Goal: Transaction & Acquisition: Purchase product/service

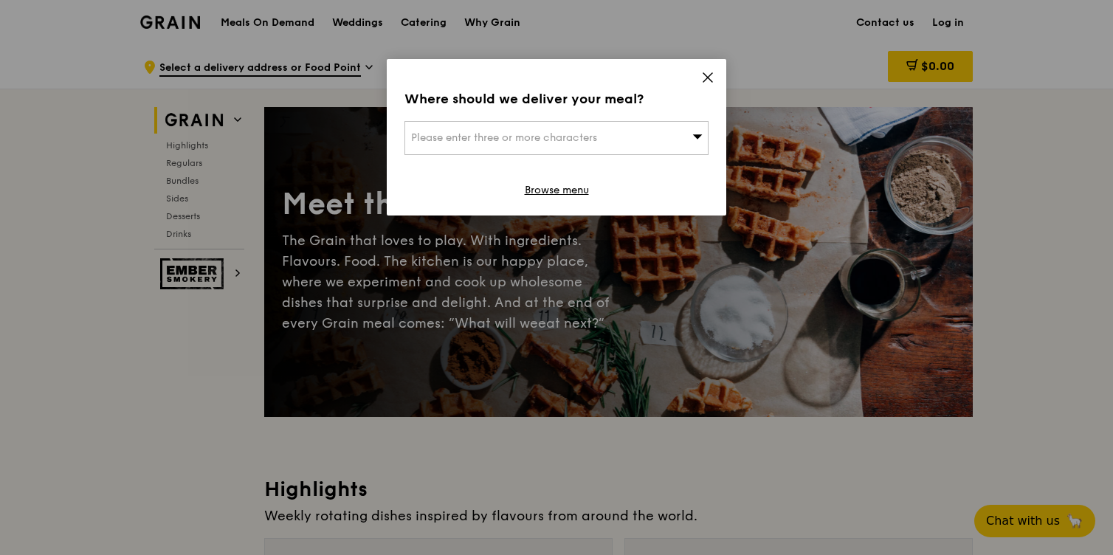
click at [634, 140] on div "Please enter three or more characters" at bounding box center [557, 138] width 304 height 34
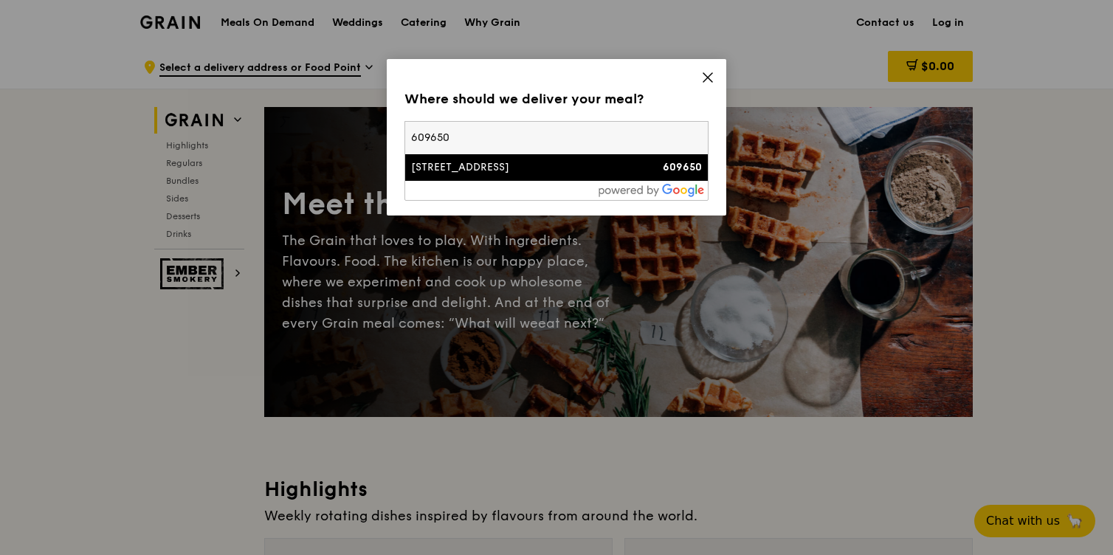
type input "609650"
click at [450, 167] on div "[STREET_ADDRESS]" at bounding box center [520, 167] width 219 height 15
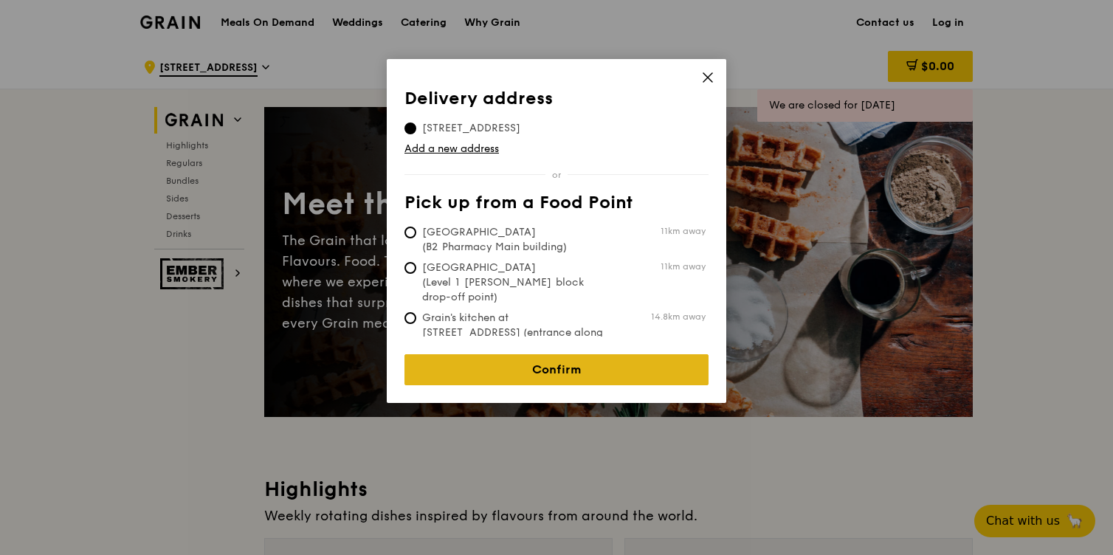
click at [534, 361] on link "Confirm" at bounding box center [557, 369] width 304 height 31
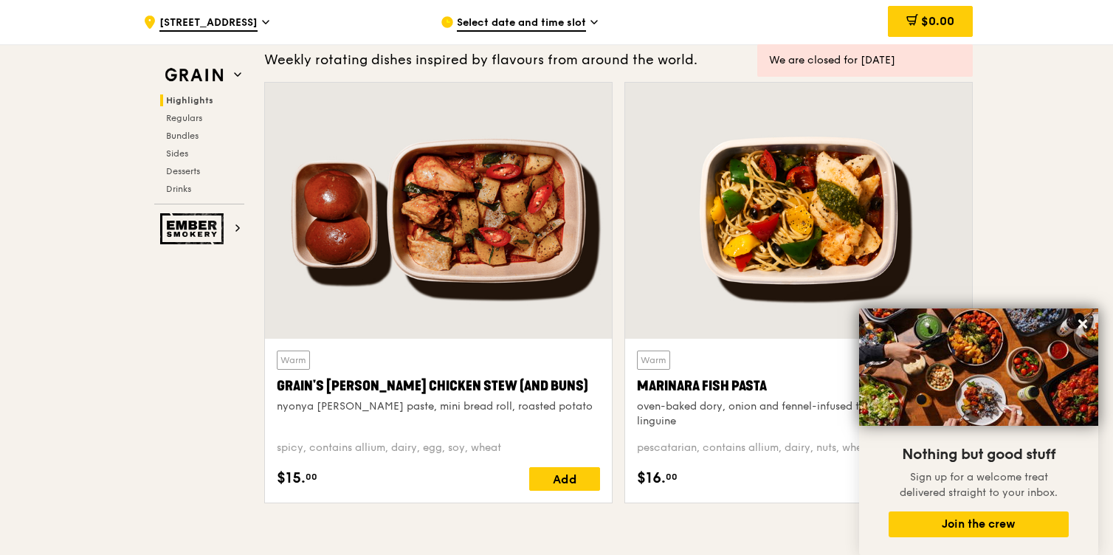
scroll to position [475, 0]
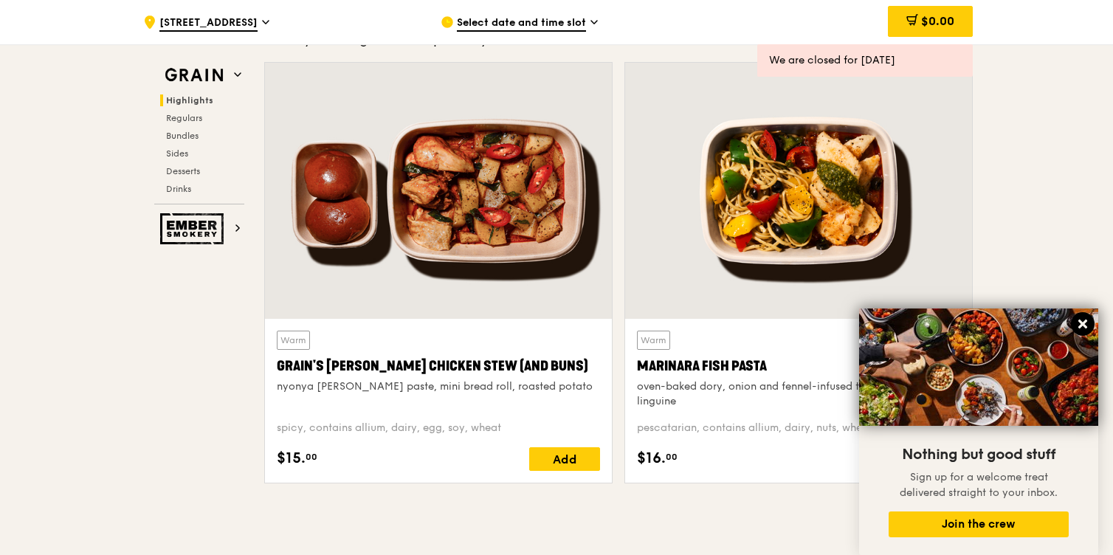
click at [1082, 324] on icon at bounding box center [1083, 324] width 9 height 9
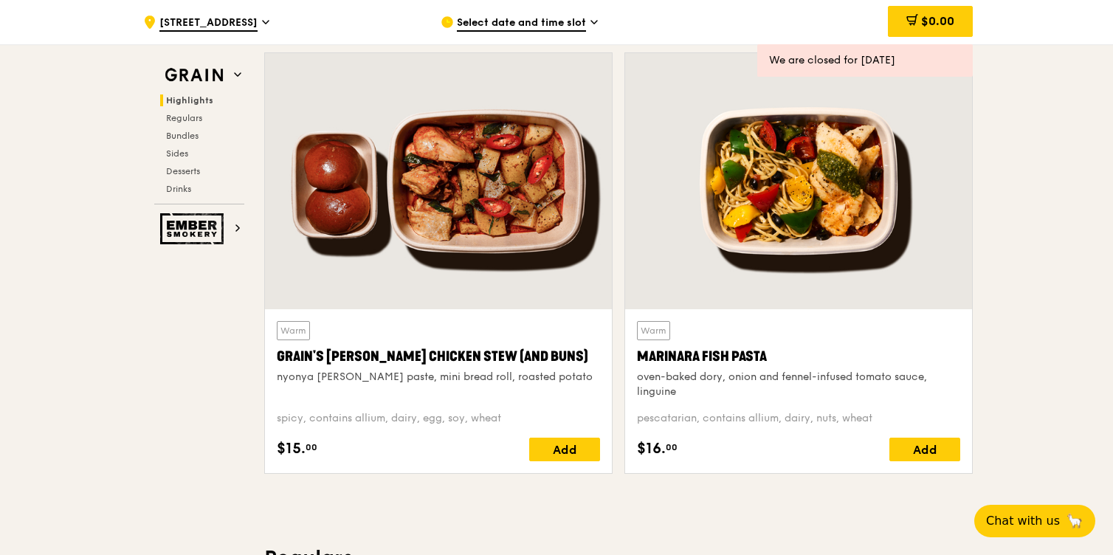
scroll to position [594, 0]
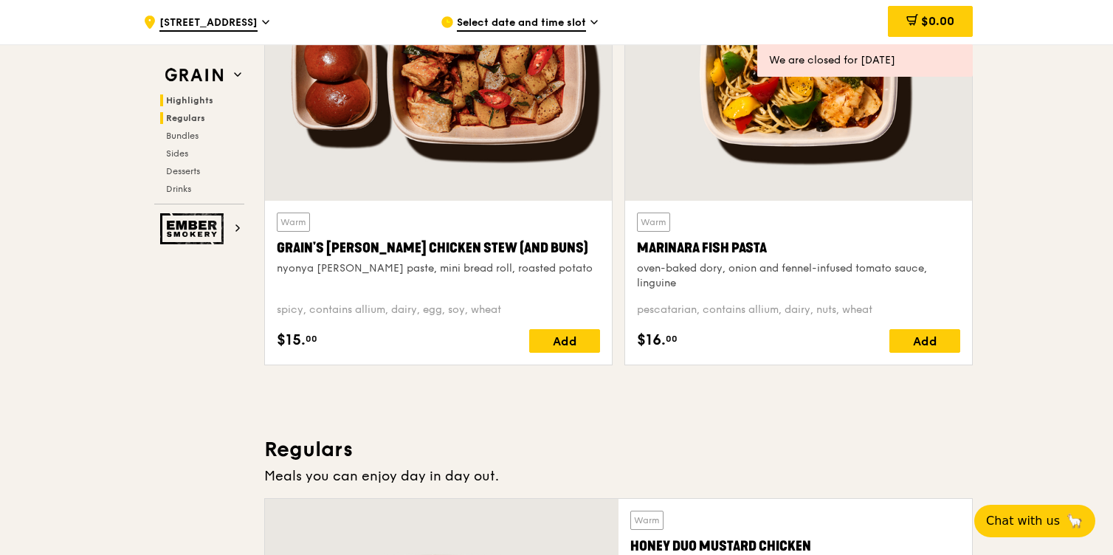
click at [176, 120] on span "Regulars" at bounding box center [185, 118] width 39 height 10
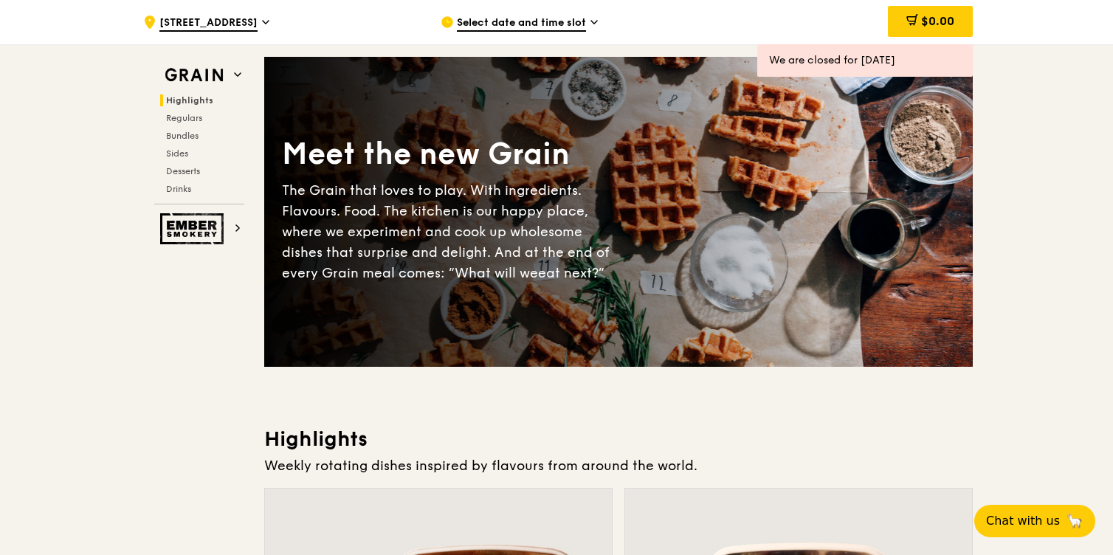
scroll to position [61, 0]
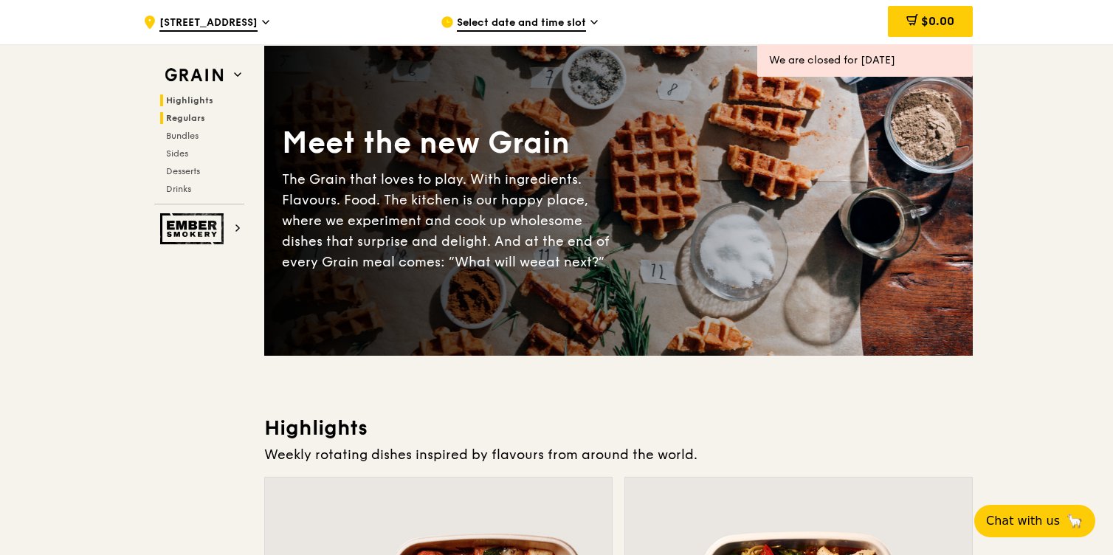
click at [190, 115] on span "Regulars" at bounding box center [185, 118] width 39 height 10
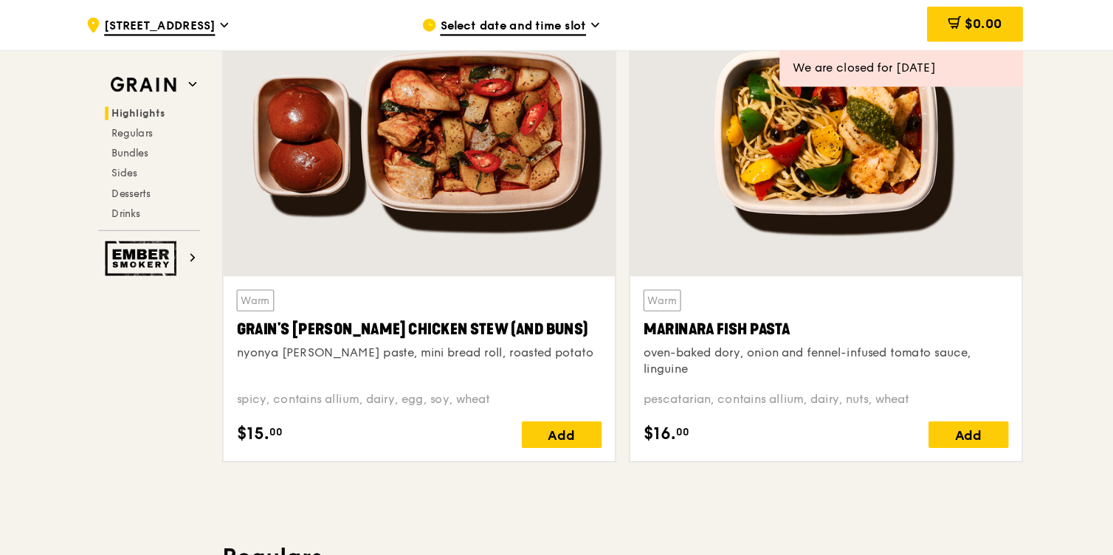
scroll to position [483, 0]
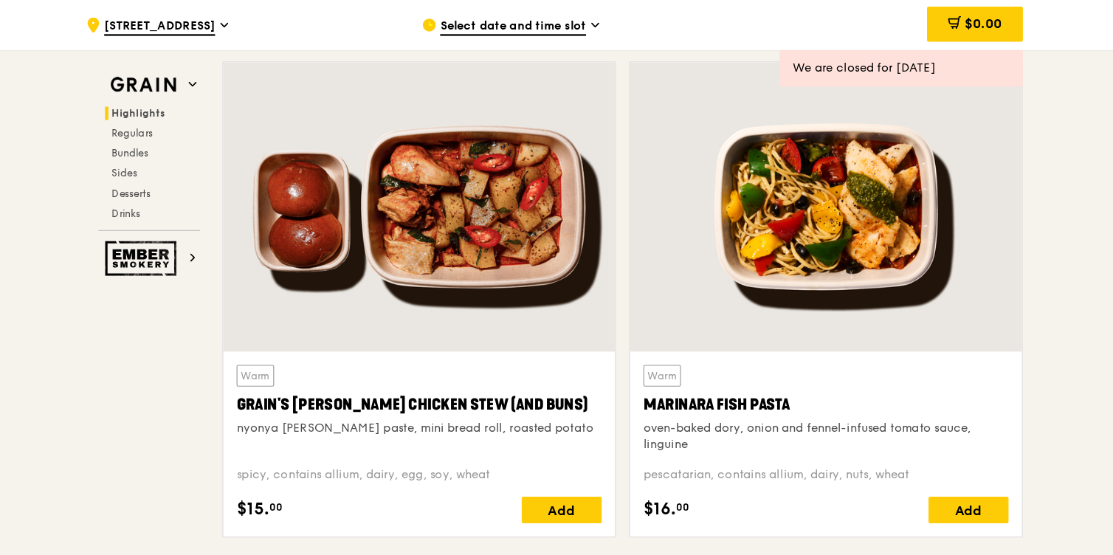
click at [332, 354] on div "Grain's [PERSON_NAME] Chicken Stew (and buns)" at bounding box center [438, 358] width 323 height 21
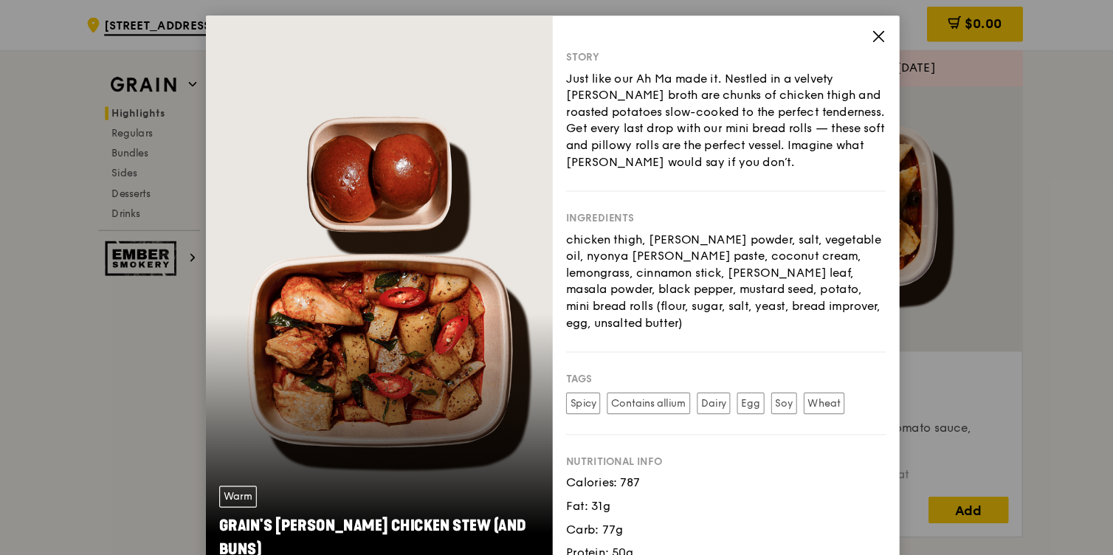
scroll to position [15, 0]
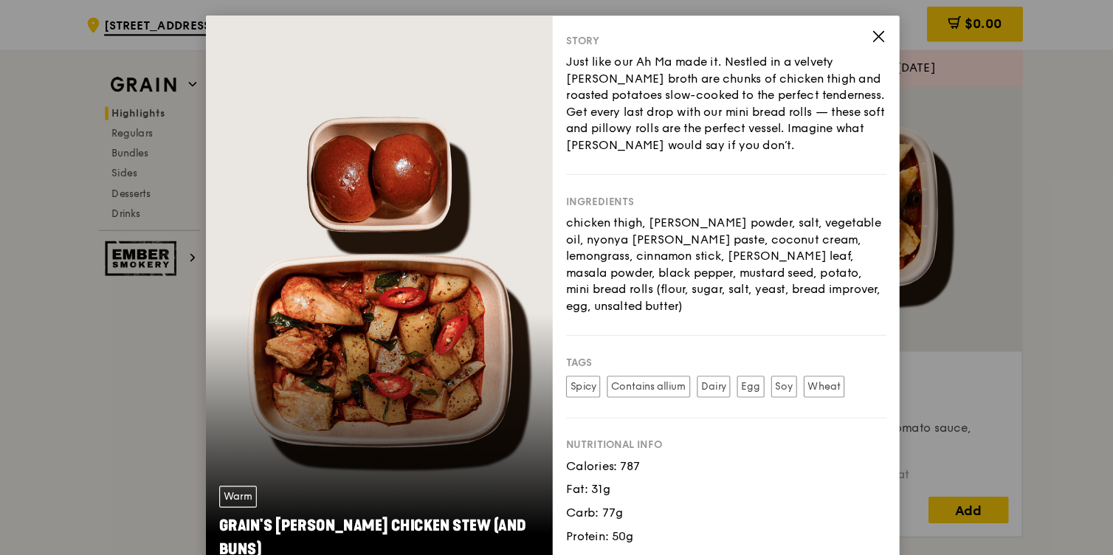
click at [845, 32] on icon at bounding box center [845, 32] width 9 height 9
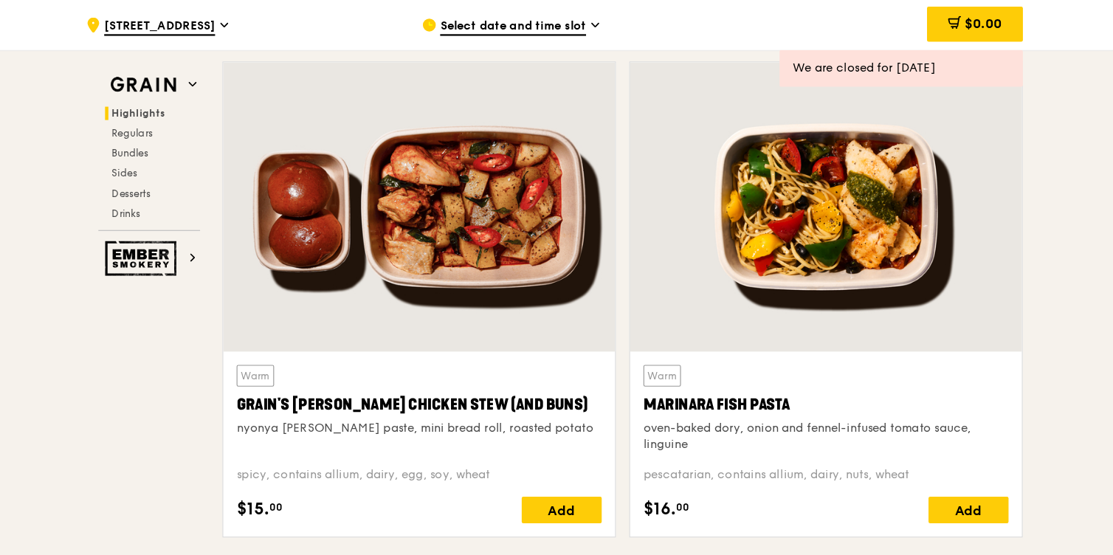
scroll to position [475, 0]
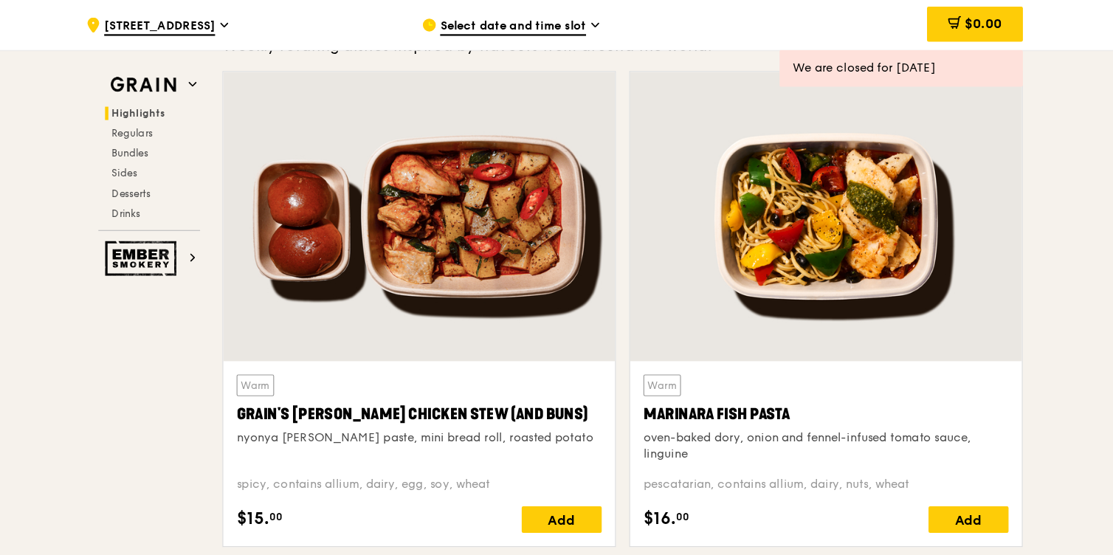
click at [459, 204] on div at bounding box center [438, 191] width 347 height 256
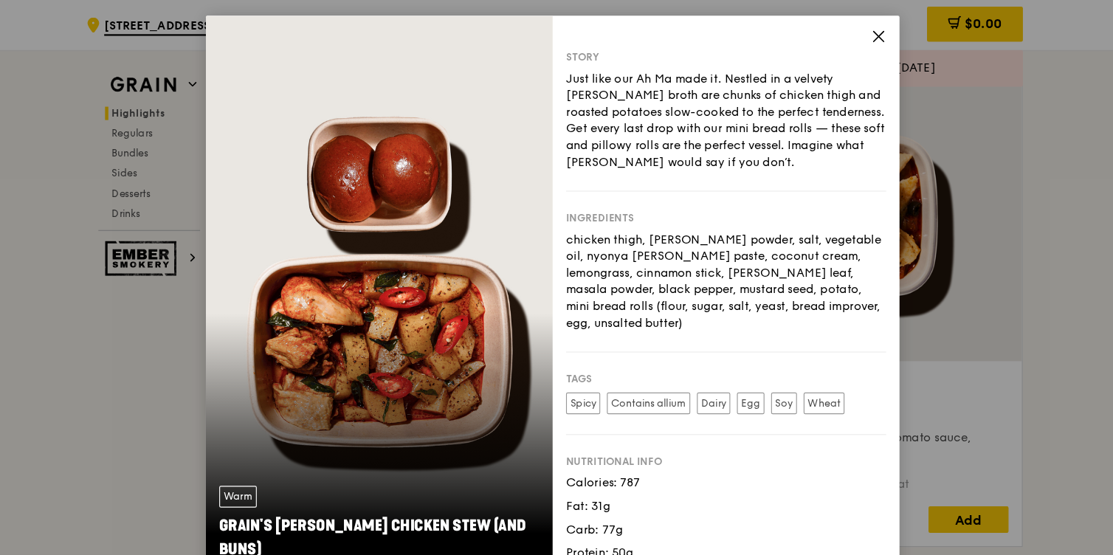
click at [838, 35] on div "Story Just like our Ah Ma made it. Nestled in a velvety [PERSON_NAME] broth are…" at bounding box center [710, 254] width 307 height 480
click at [842, 35] on icon at bounding box center [845, 32] width 9 height 9
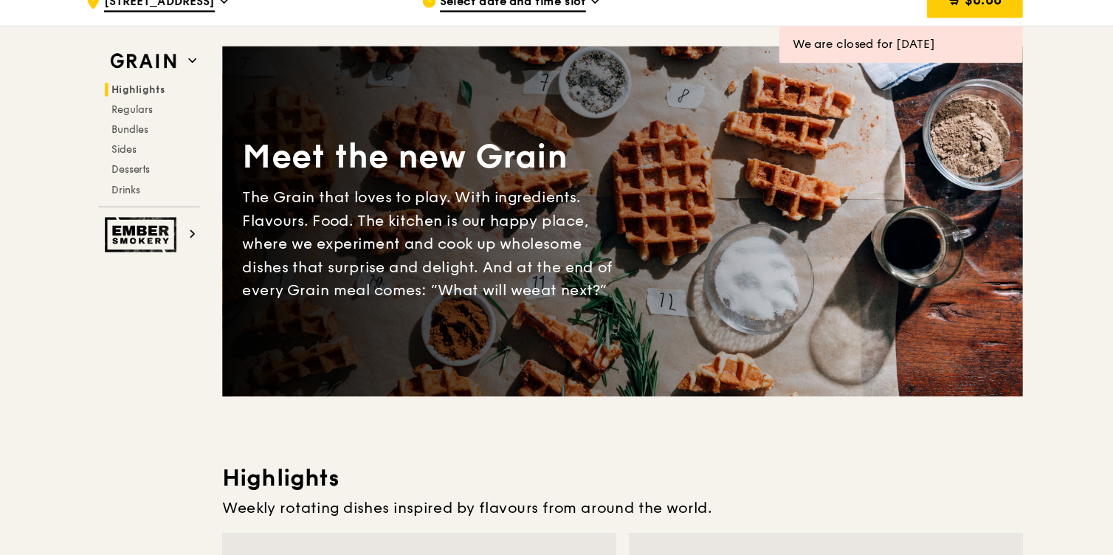
scroll to position [0, 0]
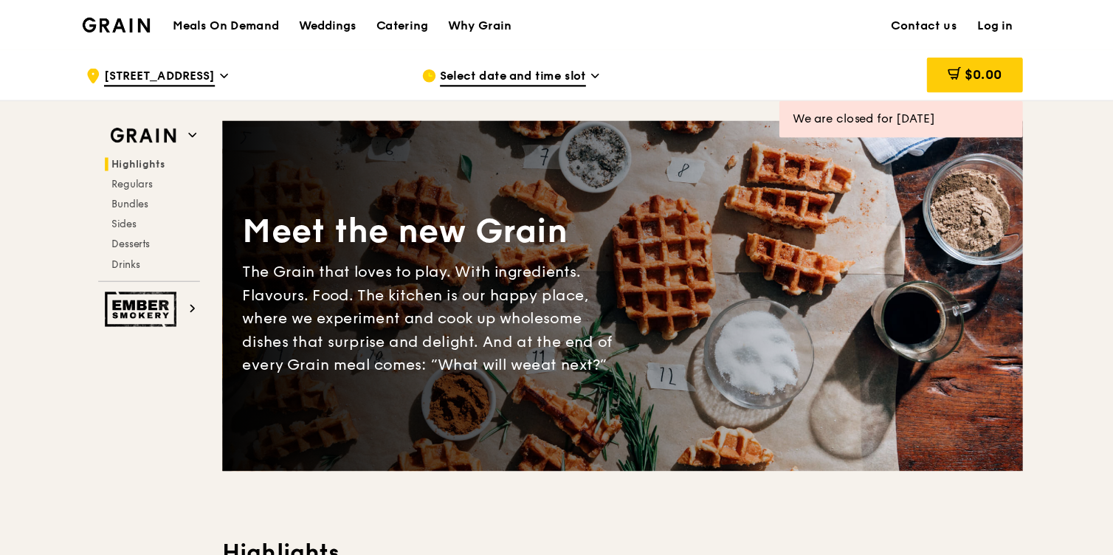
click at [501, 62] on span "Select date and time slot" at bounding box center [521, 69] width 129 height 16
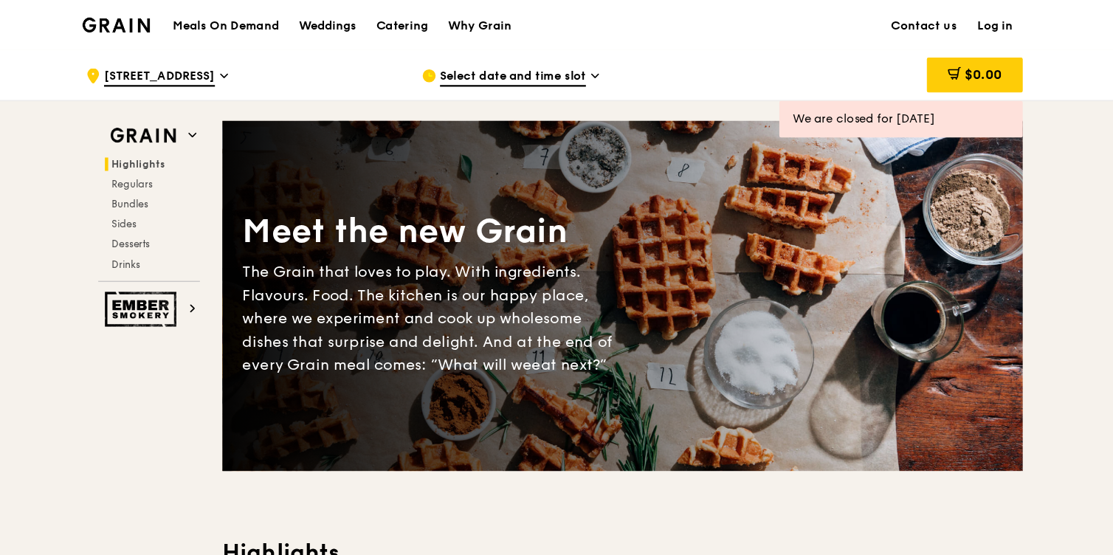
click at [521, 74] on span "Select date and time slot" at bounding box center [521, 69] width 129 height 16
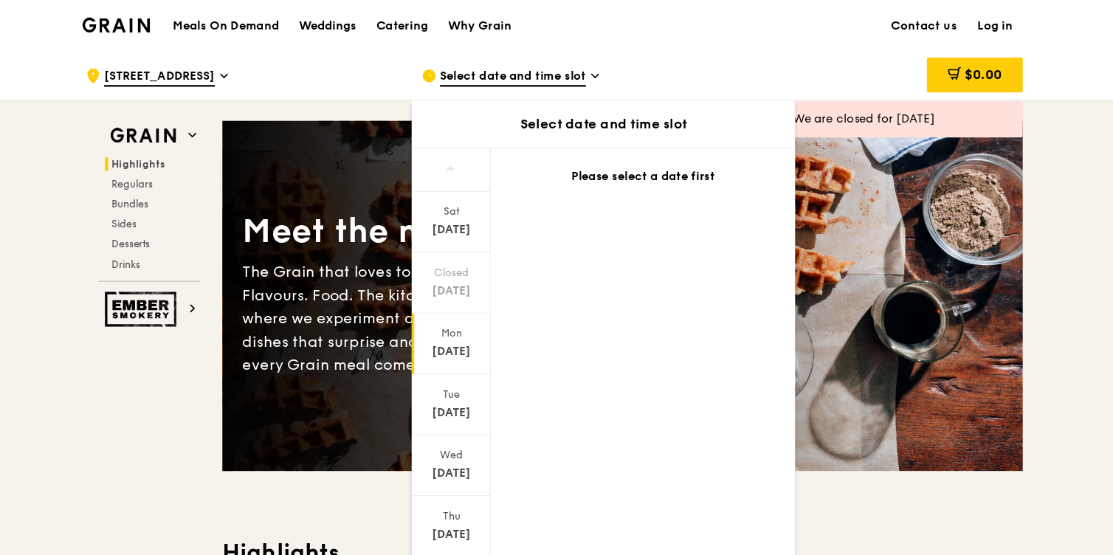
click at [470, 310] on div "[DATE]" at bounding box center [467, 311] width 66 height 15
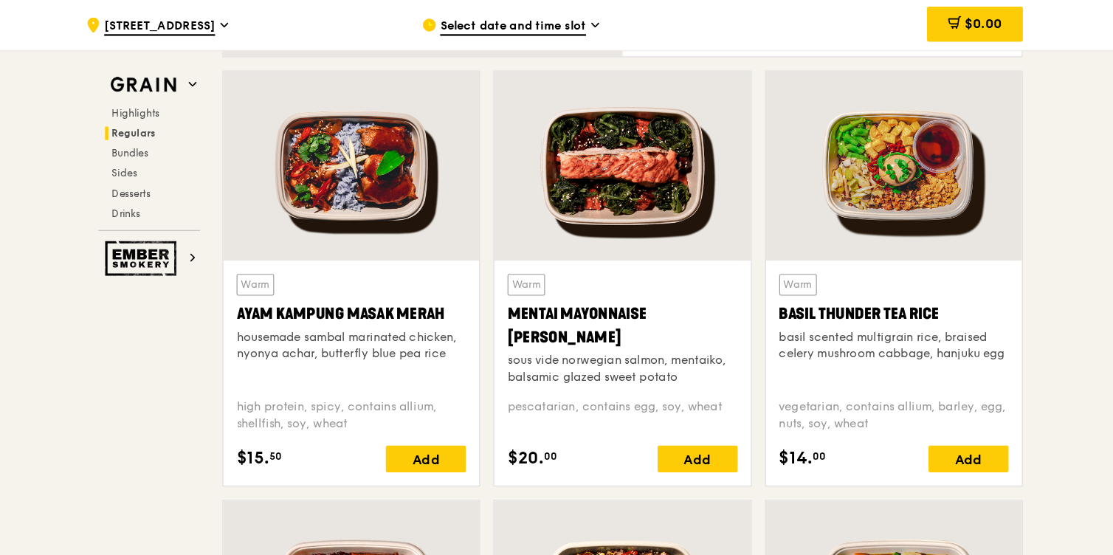
scroll to position [1073, 0]
